Goal: Transaction & Acquisition: Subscribe to service/newsletter

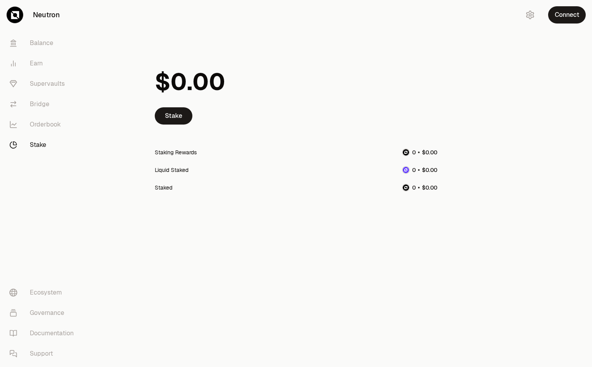
click at [40, 141] on link "Stake" at bounding box center [43, 145] width 81 height 20
click at [185, 117] on link "Stake" at bounding box center [174, 115] width 38 height 17
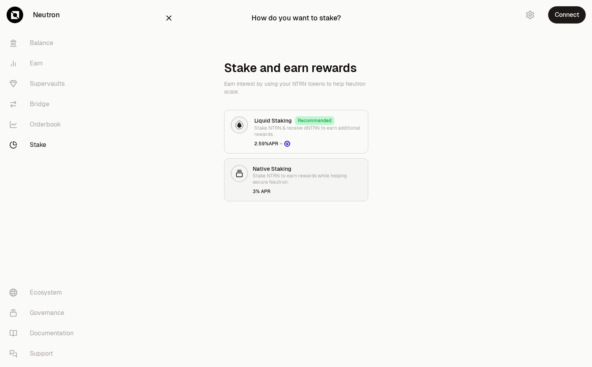
click at [267, 186] on div "Native Staking Stake NTRN to earn rewards while helping secure Neutron. 3% APR" at bounding box center [307, 180] width 109 height 30
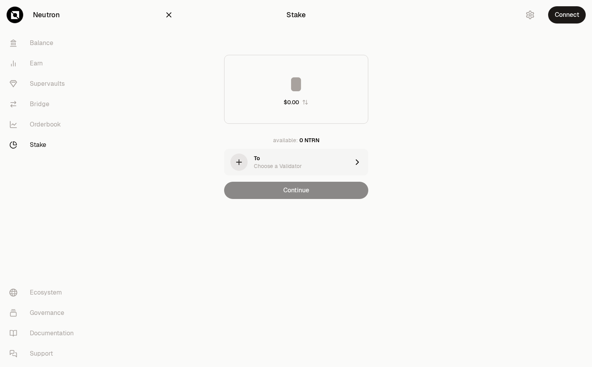
click at [295, 92] on input at bounding box center [295, 83] width 143 height 23
type input "*"
click at [295, 164] on div "Choose a Validator" at bounding box center [278, 166] width 48 height 8
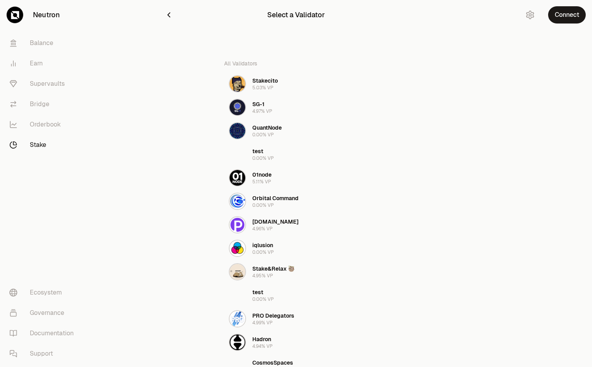
click at [169, 15] on icon "button" at bounding box center [168, 15] width 9 height 9
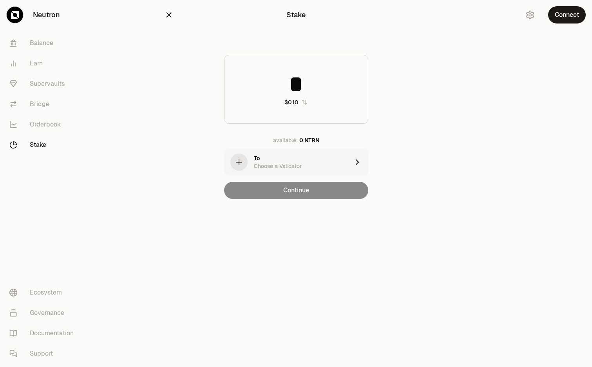
click at [169, 15] on icon "button" at bounding box center [168, 15] width 5 height 5
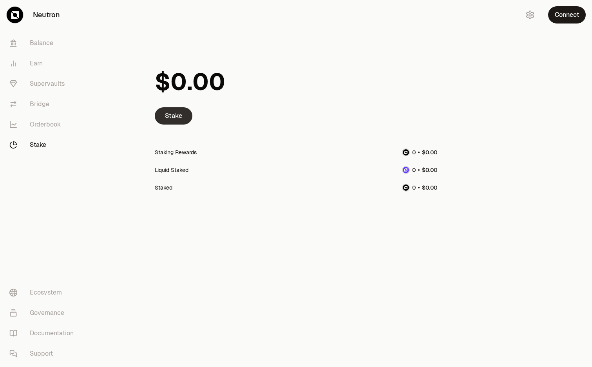
click at [178, 117] on link "Stake" at bounding box center [174, 115] width 38 height 17
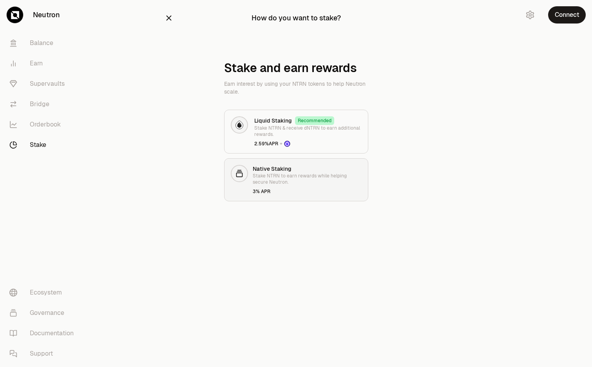
click at [269, 174] on p "Stake NTRN to earn rewards while helping secure Neutron." at bounding box center [307, 179] width 109 height 13
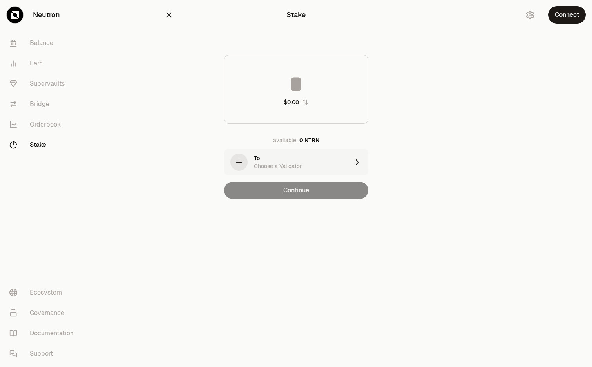
click at [317, 158] on div "To Choose a Validator" at bounding box center [302, 162] width 96 height 16
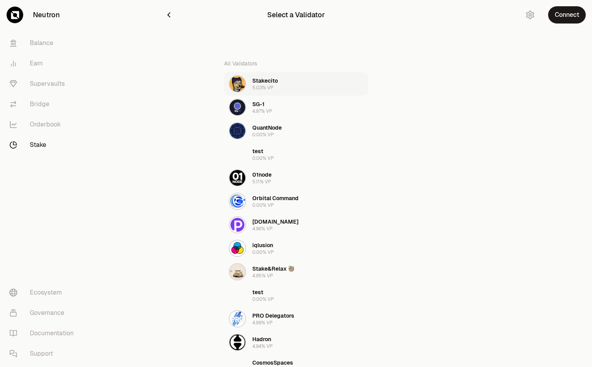
click at [295, 88] on button "Stakecito 5.03% VP" at bounding box center [296, 83] width 144 height 23
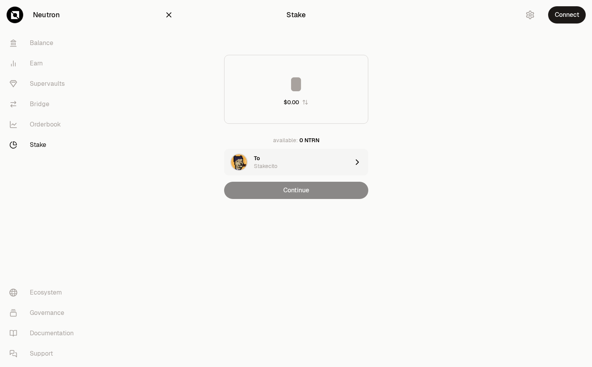
click at [296, 166] on div "To Stakecito" at bounding box center [302, 162] width 96 height 16
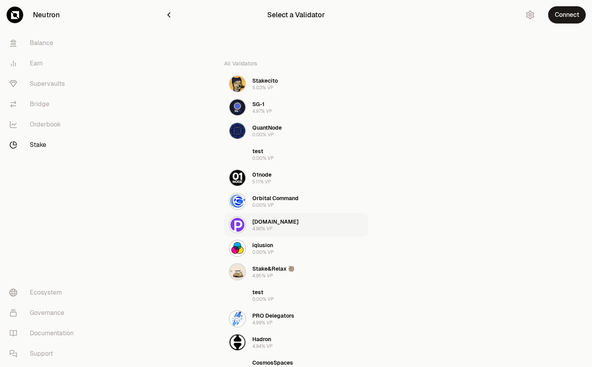
click at [274, 226] on div "polkachu.com 4.96% VP" at bounding box center [275, 225] width 46 height 14
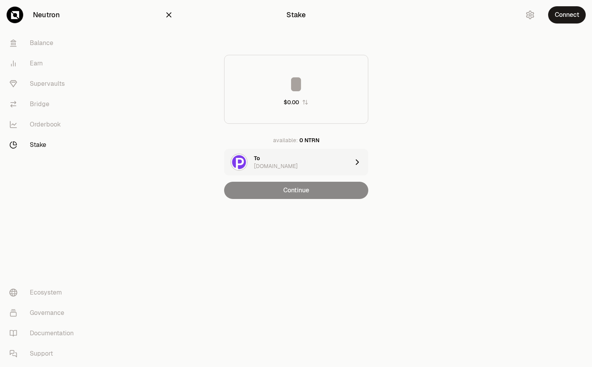
click at [318, 81] on input at bounding box center [295, 83] width 143 height 23
type input "*"
click at [294, 194] on div "Continue" at bounding box center [296, 190] width 144 height 17
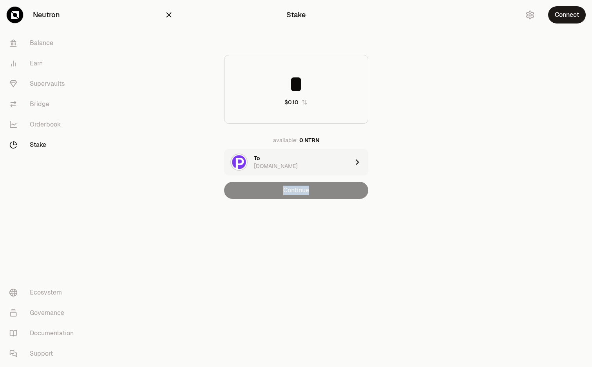
click at [294, 194] on div "Continue" at bounding box center [296, 190] width 144 height 17
click at [293, 247] on div "Neutron Balance Earn Supervaults Bridge Orderbook Stake Ecosystem Governance Do…" at bounding box center [340, 183] width 504 height 367
click at [463, 119] on main "Stake * $0.10 available: 0 NTRN To polkachu.com Continue" at bounding box center [340, 115] width 504 height 230
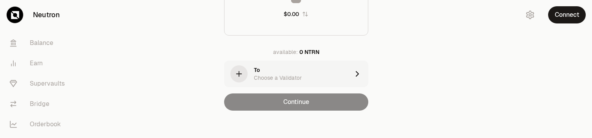
scroll to position [92, 0]
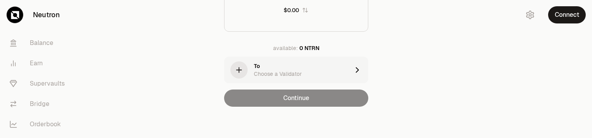
click at [309, 71] on div "To Choose a Validator" at bounding box center [302, 70] width 96 height 16
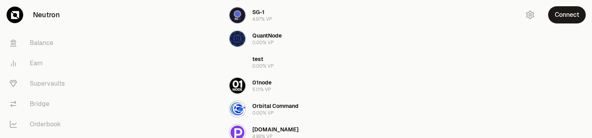
scroll to position [0, 0]
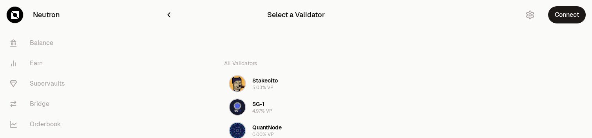
click at [168, 12] on icon "button" at bounding box center [168, 15] width 9 height 9
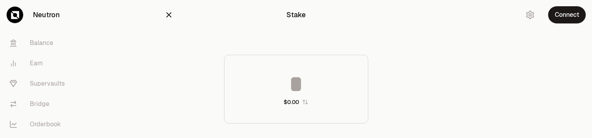
click at [168, 12] on icon "button" at bounding box center [168, 15] width 9 height 9
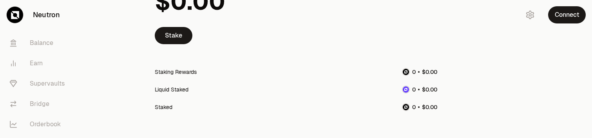
scroll to position [67, 0]
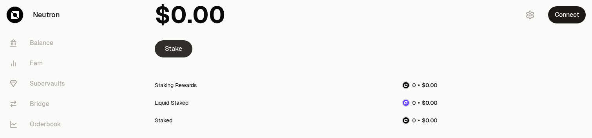
click at [179, 49] on link "Stake" at bounding box center [174, 48] width 38 height 17
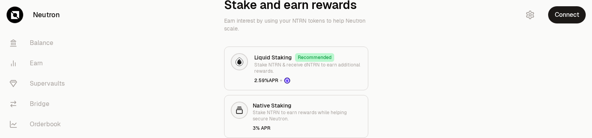
scroll to position [94, 0]
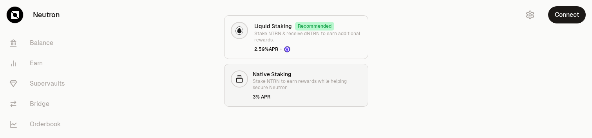
click at [301, 85] on p "Stake NTRN to earn rewards while helping secure Neutron." at bounding box center [307, 84] width 109 height 13
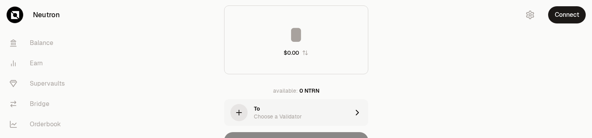
scroll to position [92, 0]
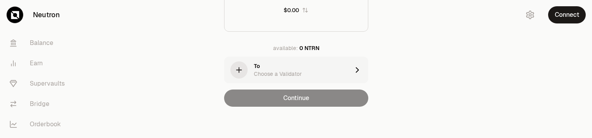
click at [289, 72] on div "Choose a Validator" at bounding box center [278, 74] width 48 height 8
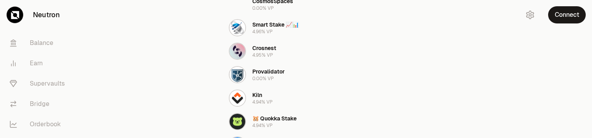
scroll to position [0, 0]
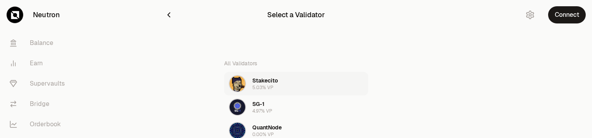
click at [267, 81] on div "Stakecito" at bounding box center [264, 81] width 25 height 8
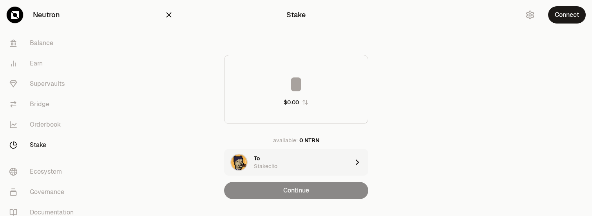
click at [433, 81] on div "Stake $0.00 available: 0 NTRN To Stakecito Continue" at bounding box center [296, 115] width 282 height 230
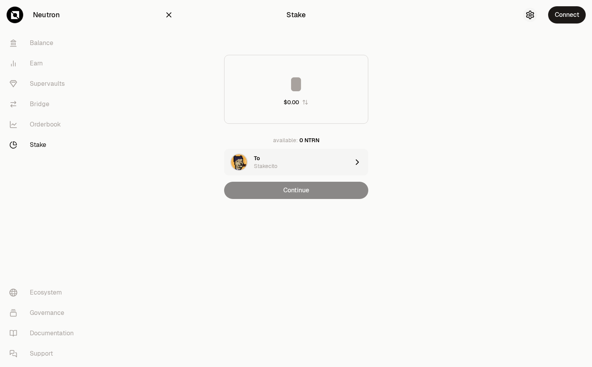
click at [534, 16] on icon "button" at bounding box center [529, 14] width 9 height 9
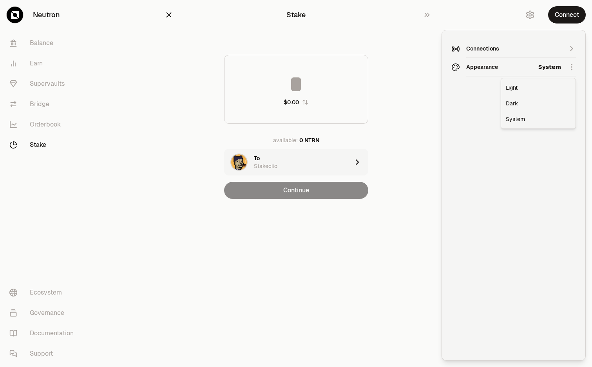
click at [522, 68] on html "Neutron Balance Earn Supervaults Bridge Orderbook Stake Ecosystem Governance Do…" at bounding box center [296, 183] width 592 height 367
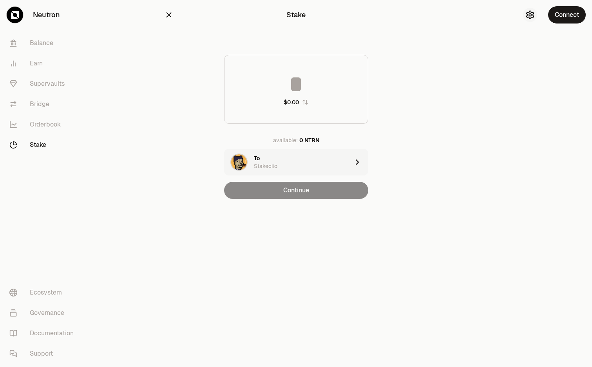
click at [529, 12] on icon "button" at bounding box center [529, 15] width 7 height 8
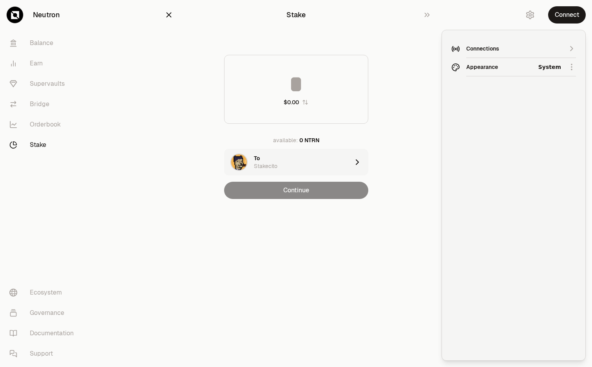
click at [569, 49] on icon "button" at bounding box center [571, 48] width 9 height 9
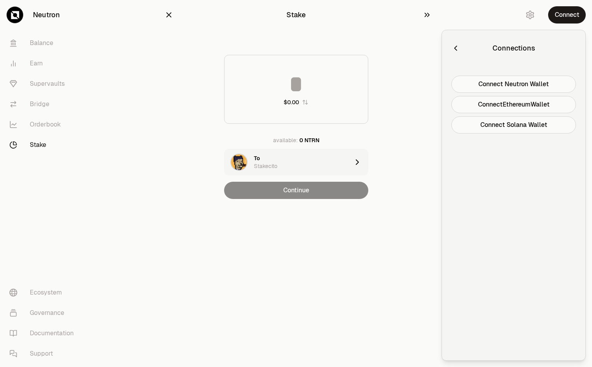
click at [428, 9] on button "button" at bounding box center [428, 15] width 25 height 30
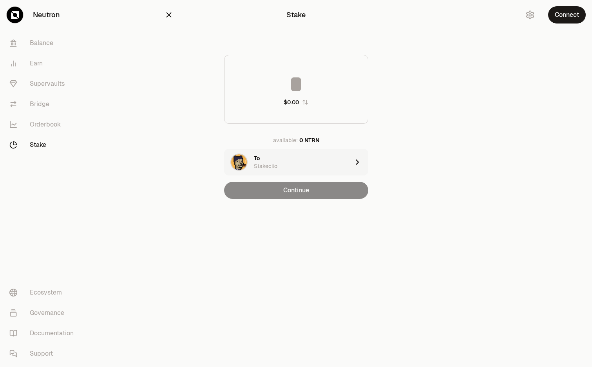
click at [169, 16] on icon "button" at bounding box center [168, 15] width 9 height 9
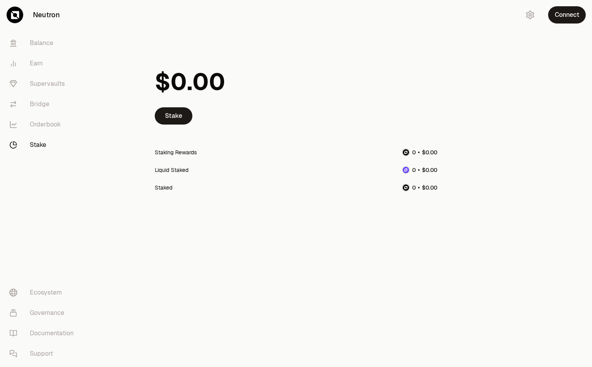
click at [13, 15] on icon at bounding box center [15, 15] width 8 height 8
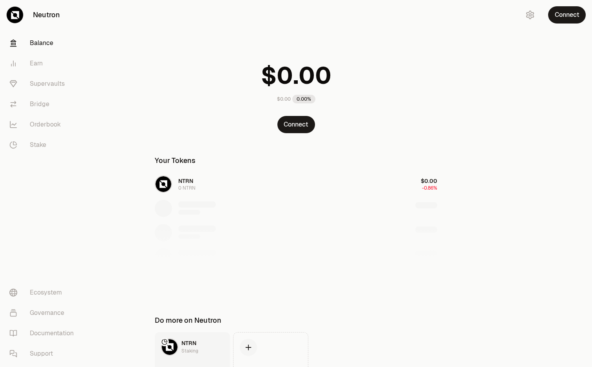
scroll to position [59, 0]
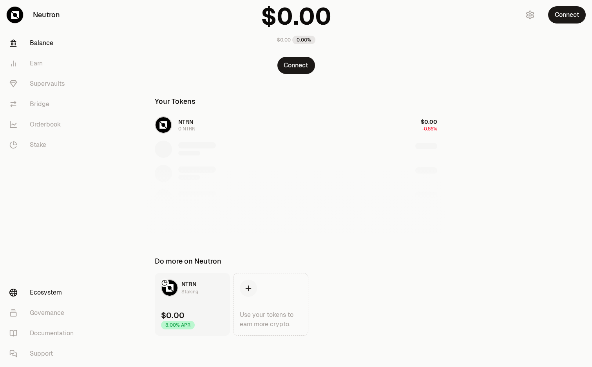
click at [51, 138] on link "Ecosystem" at bounding box center [43, 292] width 81 height 20
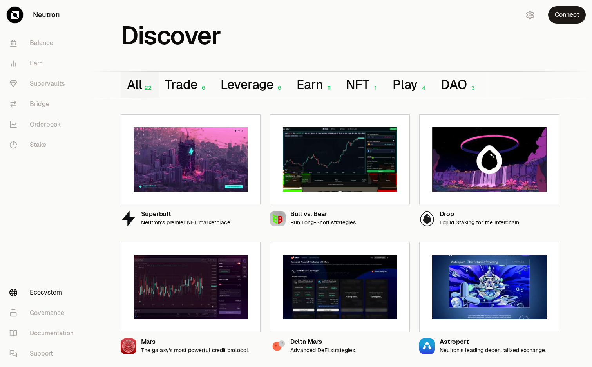
click at [49, 15] on link "Neutron" at bounding box center [44, 15] width 88 height 30
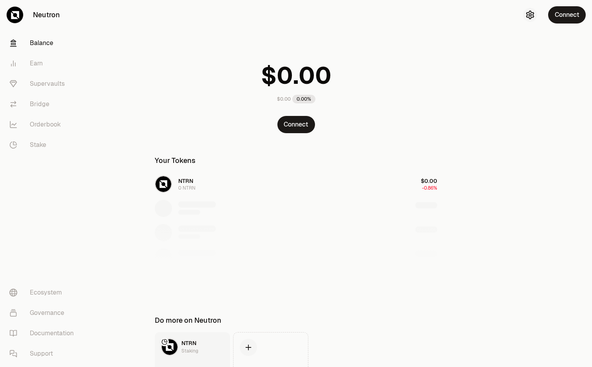
click at [531, 15] on icon "button" at bounding box center [529, 14] width 3 height 3
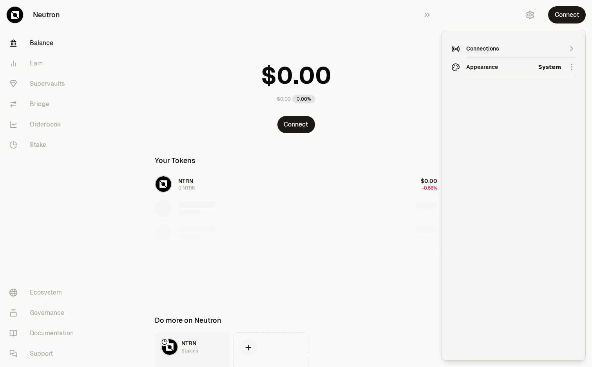
click at [532, 48] on div "Connections" at bounding box center [513, 49] width 95 height 8
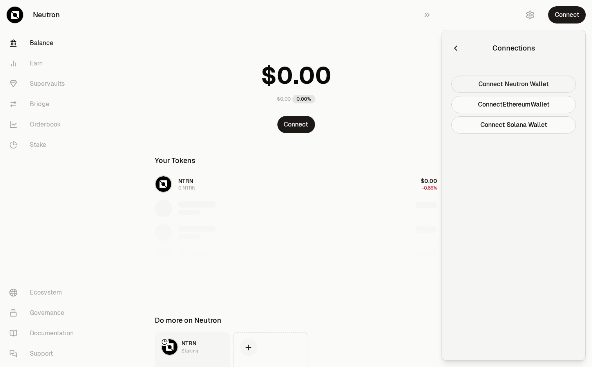
click at [533, 86] on button "Connect Neutron Wallet" at bounding box center [513, 84] width 125 height 17
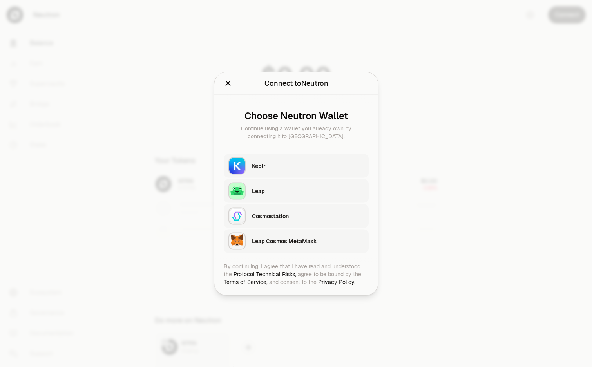
click at [311, 138] on div "Keplr" at bounding box center [308, 166] width 112 height 12
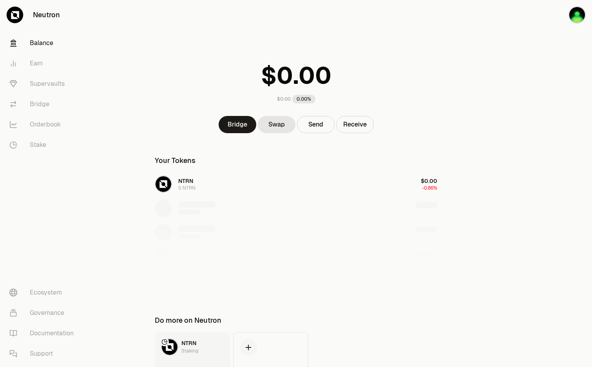
click at [487, 106] on main "$0.00 0.00% Bridge Swap Send Receive Your Tokens NTRN 0 NTRN $0.00 -0.86% Do mo…" at bounding box center [340, 213] width 504 height 426
click at [317, 127] on button "Send" at bounding box center [316, 124] width 38 height 17
click at [428, 100] on div "$0.00 0.00%" at bounding box center [295, 80] width 301 height 61
click at [436, 38] on div "$0.00 0.00% Bridge Swap Send Receive Your Tokens NTRN 0 NTRN $0.00 -0.86% Do mo…" at bounding box center [295, 197] width 301 height 395
click at [553, 17] on icon "button" at bounding box center [552, 14] width 9 height 9
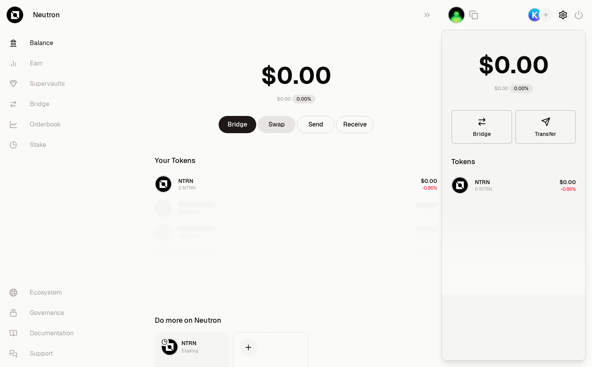
click at [560, 18] on icon "button" at bounding box center [562, 15] width 7 height 8
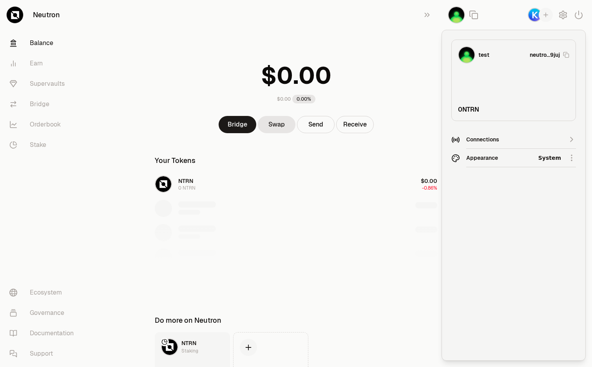
click at [488, 138] on div "Connections" at bounding box center [513, 140] width 95 height 8
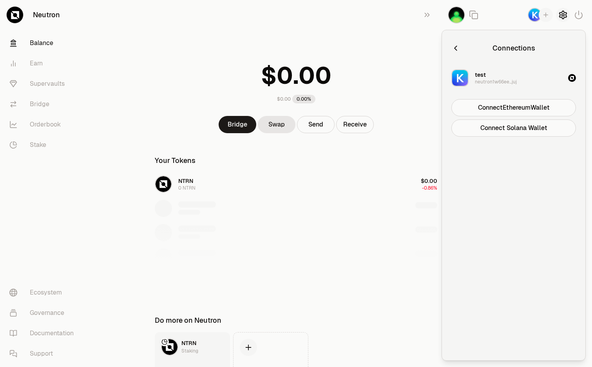
drag, startPoint x: 580, startPoint y: 16, endPoint x: 561, endPoint y: 14, distance: 19.2
click at [561, 14] on div at bounding box center [516, 15] width 150 height 30
click at [561, 14] on icon "button" at bounding box center [562, 14] width 9 height 9
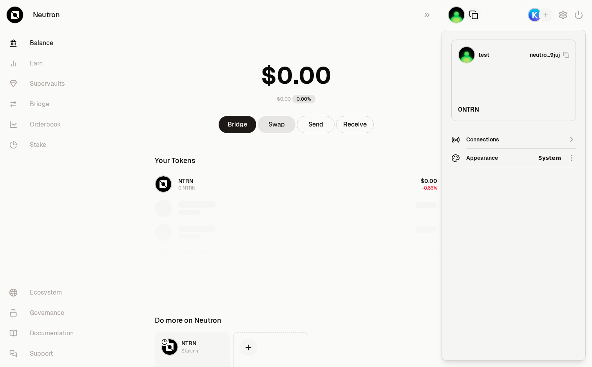
click at [469, 18] on icon "button" at bounding box center [473, 14] width 9 height 9
click at [31, 61] on link "Earn" at bounding box center [43, 63] width 81 height 20
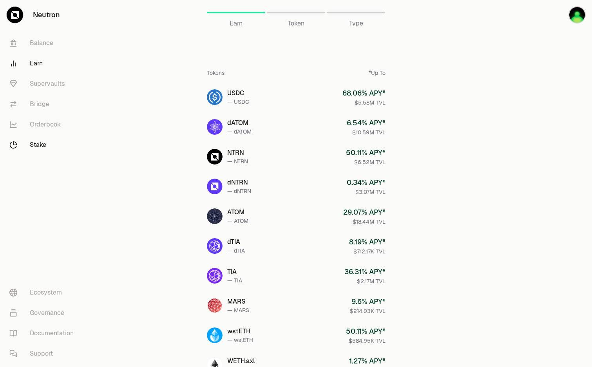
click at [38, 143] on link "Stake" at bounding box center [43, 145] width 81 height 20
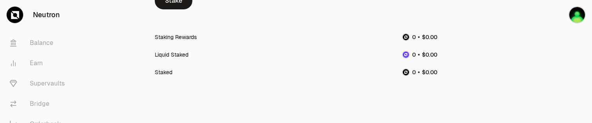
scroll to position [136, 0]
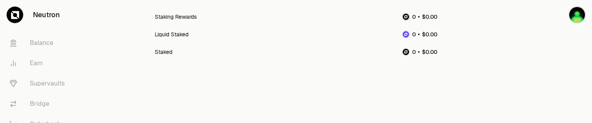
click at [295, 76] on div "Stake Staking Rewards Liquid Staked Staked" at bounding box center [295, 3] width 301 height 177
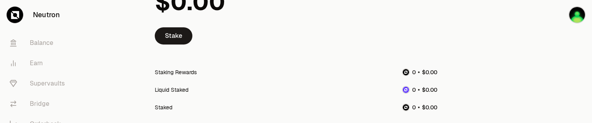
scroll to position [88, 0]
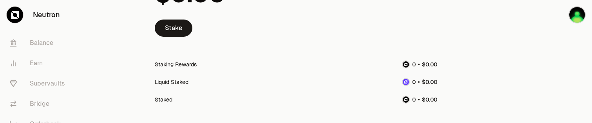
click at [196, 61] on div "Staking Rewards" at bounding box center [176, 65] width 42 height 8
click at [189, 30] on link "Stake" at bounding box center [174, 28] width 38 height 17
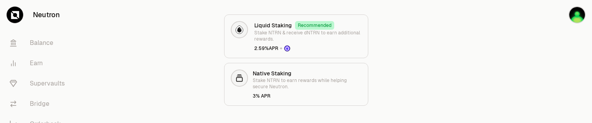
scroll to position [98, 0]
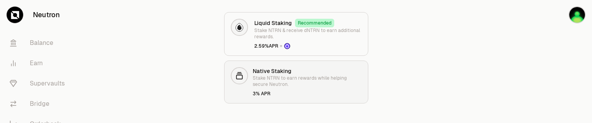
click at [318, 78] on p "Stake NTRN to earn rewards while helping secure Neutron." at bounding box center [307, 81] width 109 height 13
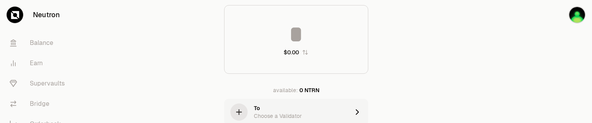
scroll to position [107, 0]
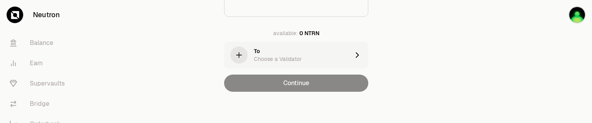
click at [290, 60] on div "Choose a Validator" at bounding box center [278, 59] width 48 height 8
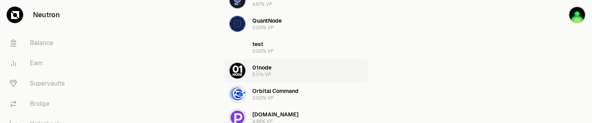
click at [282, 71] on button "01node 5.11% VP" at bounding box center [296, 70] width 144 height 23
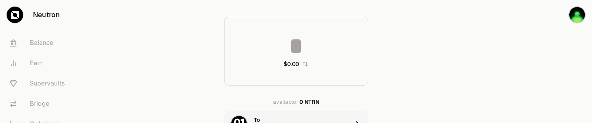
scroll to position [37, 0]
click at [301, 47] on input at bounding box center [295, 46] width 143 height 23
type input "*"
click at [432, 74] on div "Stake * Not enough NTRN available: 0 NTRN To 01node Continue" at bounding box center [296, 78] width 282 height 230
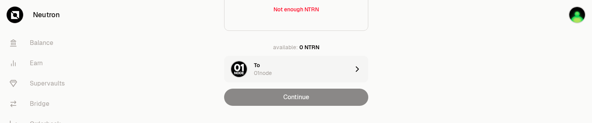
scroll to position [95, 0]
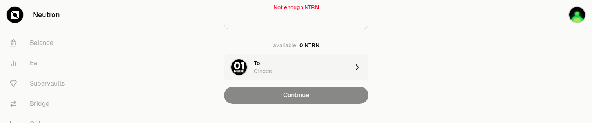
click at [329, 85] on div "* Not enough NTRN available: 0 NTRN To 01node Continue" at bounding box center [295, 32] width 263 height 144
click at [320, 96] on div "Continue" at bounding box center [296, 95] width 144 height 17
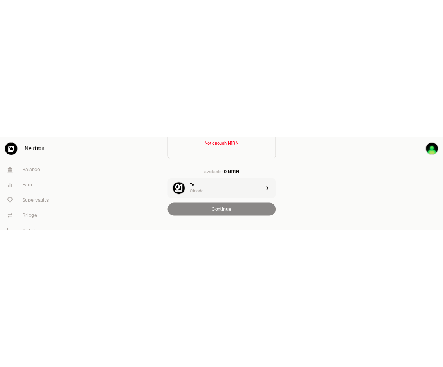
scroll to position [0, 0]
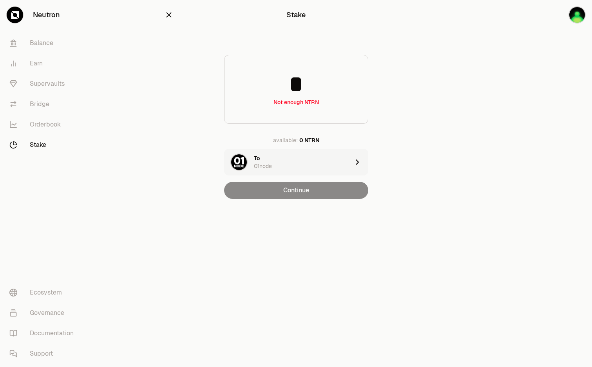
click at [476, 157] on main "Stake * Not enough NTRN available: 0 NTRN To 01node Continue" at bounding box center [340, 115] width 504 height 230
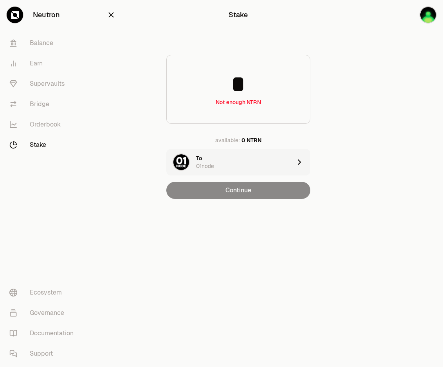
click at [114, 15] on icon "button" at bounding box center [111, 15] width 9 height 9
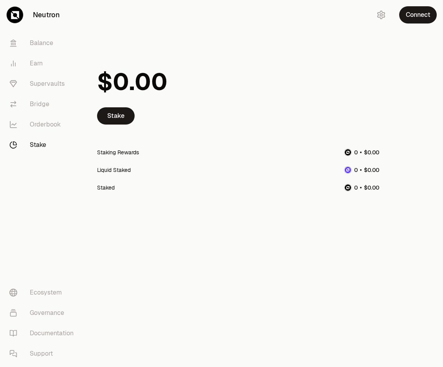
click at [169, 280] on div "Neutron Balance Earn Supervaults Bridge Orderbook Stake Ecosystem Governance Do…" at bounding box center [266, 183] width 356 height 367
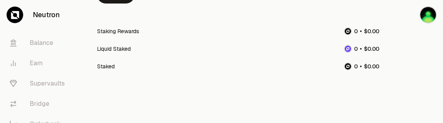
scroll to position [136, 0]
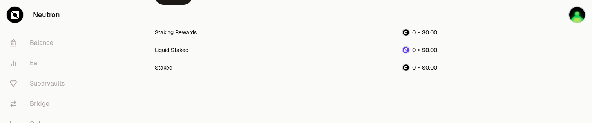
scroll to position [122, 0]
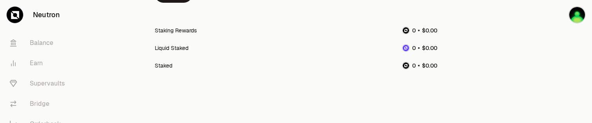
click at [427, 66] on span "0" at bounding box center [427, 65] width 4 height 7
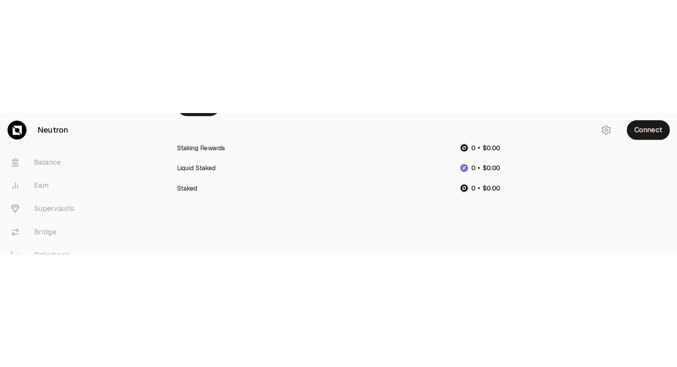
scroll to position [0, 0]
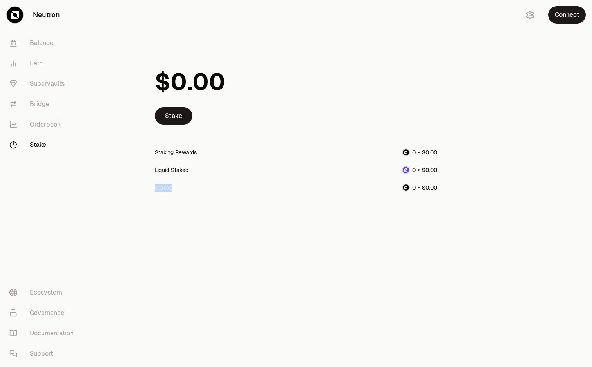
drag, startPoint x: 156, startPoint y: 188, endPoint x: 189, endPoint y: 188, distance: 32.9
click at [189, 123] on div "Staked" at bounding box center [296, 188] width 282 height 18
click at [193, 123] on div "Stake Staking Rewards Liquid Staked Staked" at bounding box center [295, 129] width 301 height 259
click at [317, 123] on div "Neutron Balance Earn Supervaults Bridge Orderbook Stake Ecosystem Governance Do…" at bounding box center [340, 183] width 504 height 367
click at [338, 123] on div "Neutron Balance Earn Supervaults Bridge Orderbook Stake Ecosystem Governance Do…" at bounding box center [340, 183] width 504 height 367
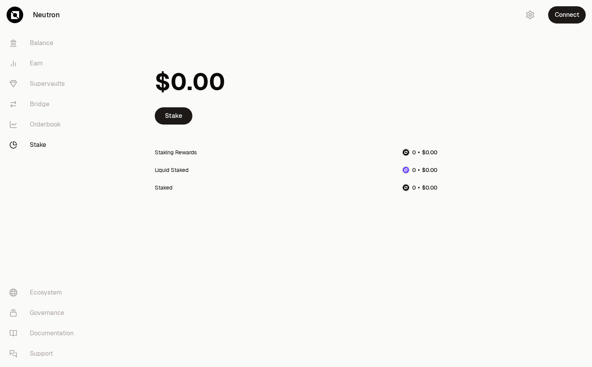
click at [272, 123] on div "Neutron Balance Earn Supervaults Bridge Orderbook Stake Ecosystem Governance Do…" at bounding box center [340, 183] width 504 height 367
click at [397, 123] on div "Stake Staking Rewards Liquid Staked Staked" at bounding box center [295, 129] width 301 height 259
click at [403, 123] on div "Stake Staking Rewards Liquid Staked Staked" at bounding box center [295, 129] width 301 height 259
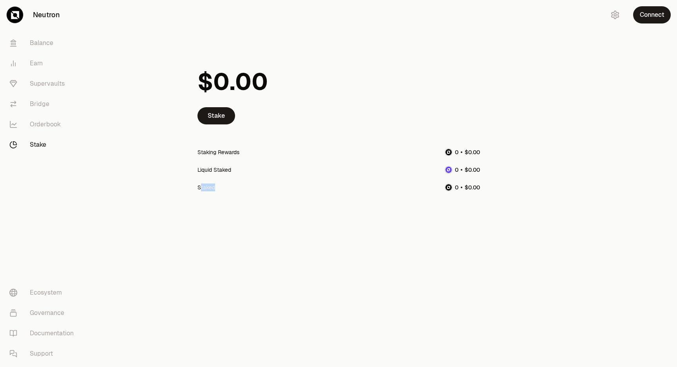
drag, startPoint x: 201, startPoint y: 189, endPoint x: 217, endPoint y: 191, distance: 16.2
click at [217, 123] on div "Staked" at bounding box center [338, 188] width 282 height 18
drag, startPoint x: 199, startPoint y: 190, endPoint x: 211, endPoint y: 190, distance: 12.1
click at [211, 123] on div "Staked" at bounding box center [206, 188] width 18 height 8
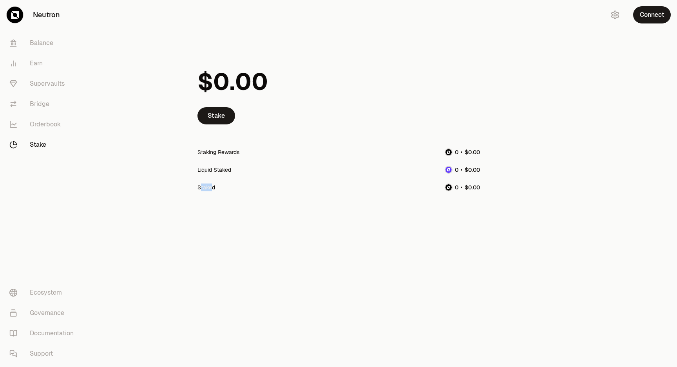
click at [211, 123] on div "Staked" at bounding box center [206, 188] width 18 height 8
click at [443, 18] on icon "button" at bounding box center [614, 14] width 9 height 9
